Goal: Navigation & Orientation: Find specific page/section

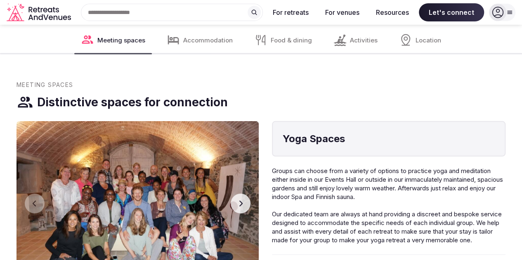
scroll to position [1110, 0]
click at [250, 206] on button "Next slide" at bounding box center [241, 204] width 20 height 20
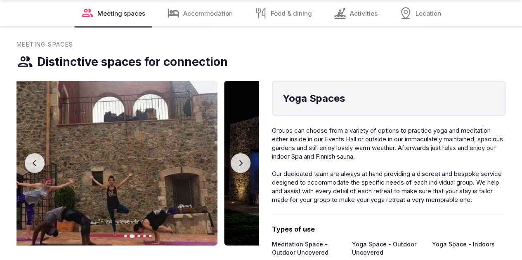
scroll to position [1151, 0]
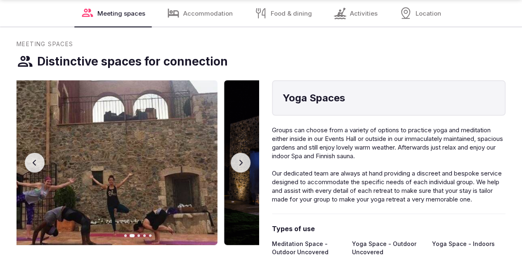
click at [244, 166] on icon "button" at bounding box center [240, 163] width 7 height 7
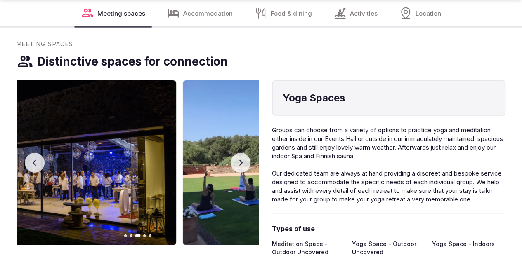
click at [243, 166] on icon "button" at bounding box center [240, 163] width 3 height 6
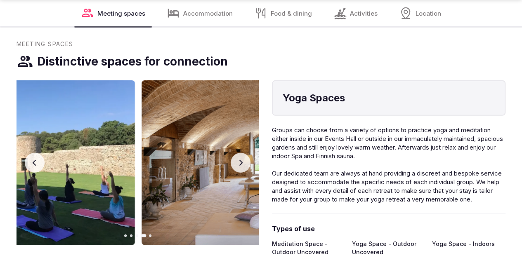
click at [244, 165] on icon "button" at bounding box center [240, 163] width 7 height 7
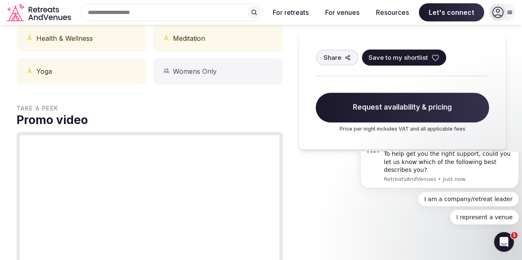
scroll to position [412, 0]
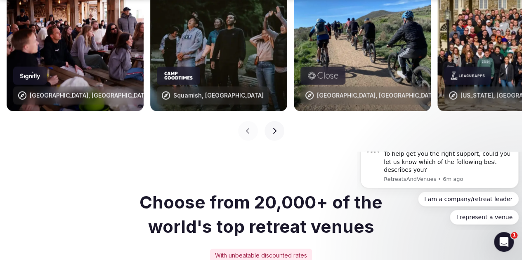
scroll to position [952, 0]
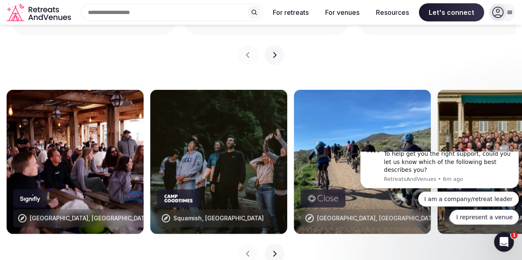
click at [274, 251] on icon "button" at bounding box center [274, 254] width 7 height 7
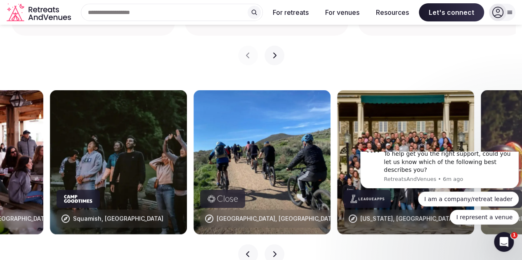
click at [274, 251] on icon "button" at bounding box center [274, 254] width 7 height 7
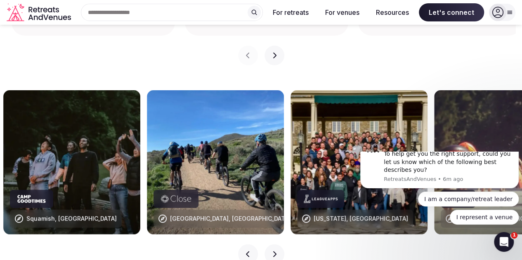
click at [274, 251] on icon "button" at bounding box center [274, 254] width 7 height 7
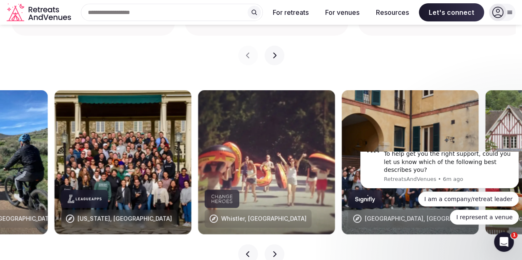
click at [274, 251] on icon "button" at bounding box center [274, 254] width 7 height 7
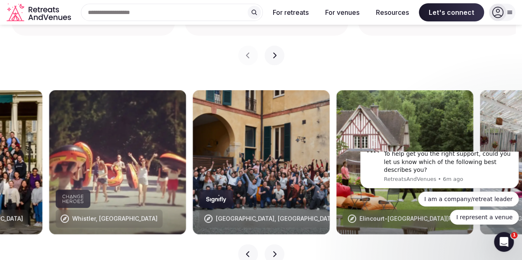
click at [274, 251] on icon "button" at bounding box center [274, 254] width 7 height 7
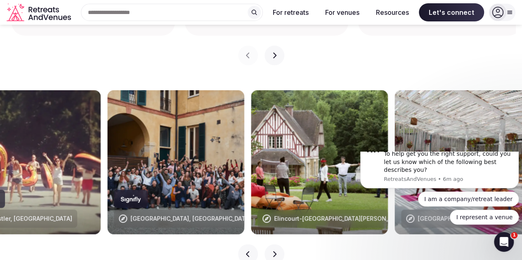
click at [274, 251] on icon "button" at bounding box center [274, 254] width 7 height 7
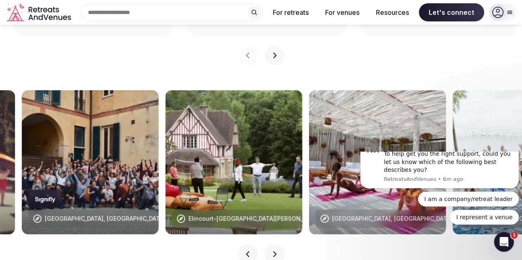
click at [274, 251] on icon "button" at bounding box center [274, 254] width 7 height 7
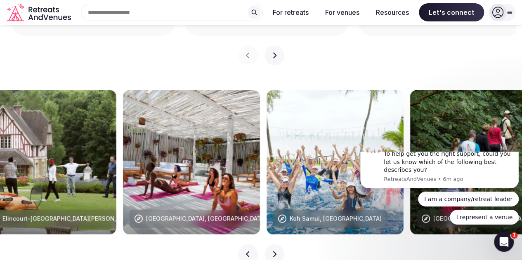
click at [274, 251] on icon "button" at bounding box center [274, 254] width 7 height 7
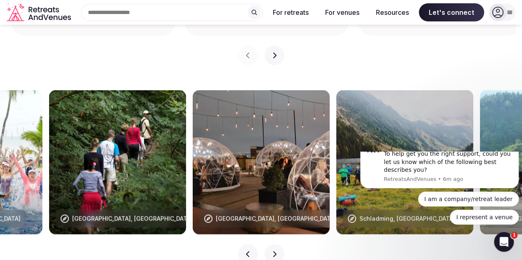
click at [274, 251] on icon "button" at bounding box center [274, 254] width 7 height 7
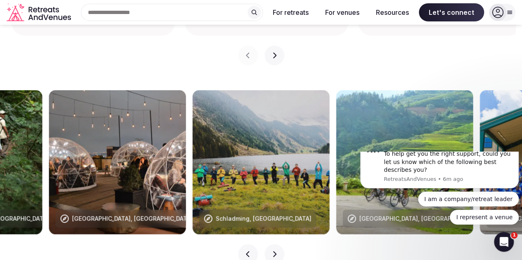
click at [274, 251] on icon "button" at bounding box center [274, 254] width 7 height 7
